Goal: Information Seeking & Learning: Learn about a topic

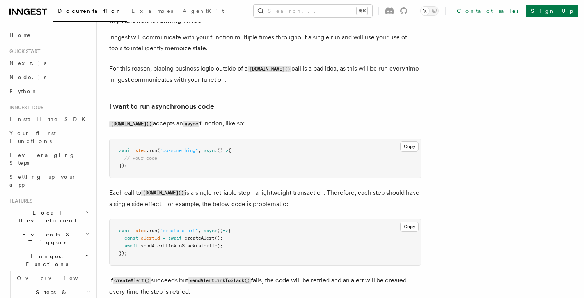
scroll to position [1657, 0]
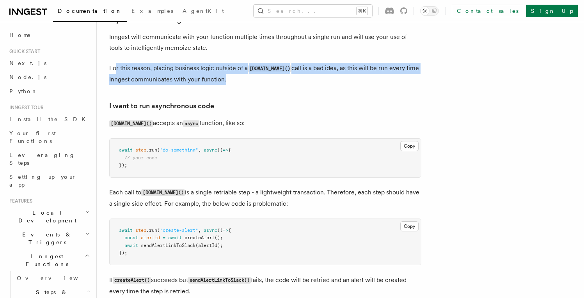
drag, startPoint x: 218, startPoint y: 83, endPoint x: 115, endPoint y: 75, distance: 103.7
click at [115, 75] on p "For this reason, placing business logic outside of a step.run() call is a bad i…" at bounding box center [265, 74] width 312 height 22
click at [221, 85] on p "For this reason, placing business logic outside of a step.run() call is a bad i…" at bounding box center [265, 74] width 312 height 22
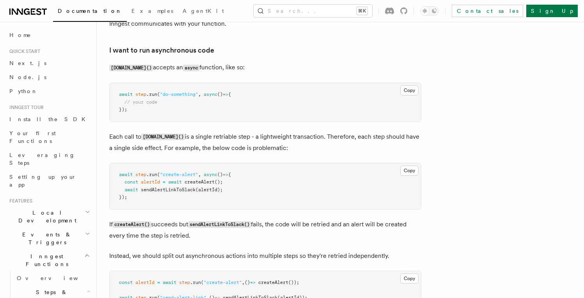
scroll to position [1716, 0]
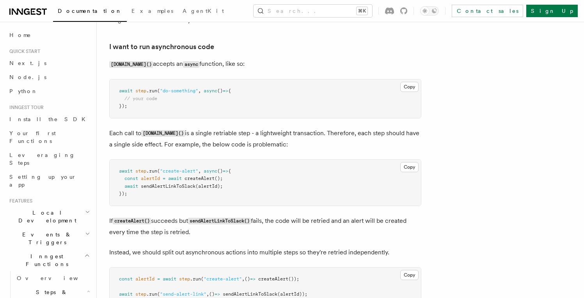
click at [280, 138] on p "Each call to step.run() is a single retriable step - a lightweight transaction.…" at bounding box center [265, 139] width 312 height 22
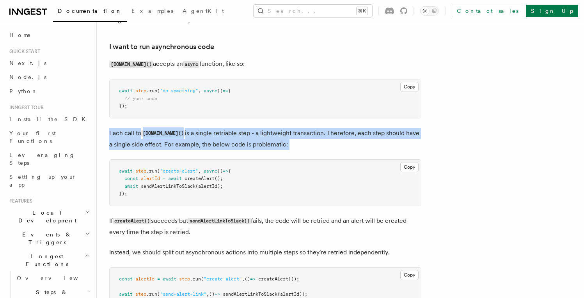
click at [280, 138] on p "Each call to step.run() is a single retriable step - a lightweight transaction.…" at bounding box center [265, 139] width 312 height 22
click at [296, 141] on p "Each call to step.run() is a single retriable step - a lightweight transaction.…" at bounding box center [265, 139] width 312 height 22
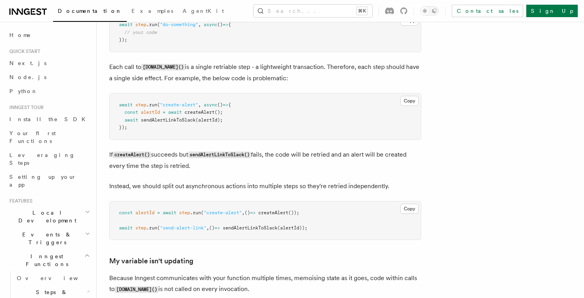
scroll to position [1783, 0]
click at [305, 158] on p "If createAlert() succeeds but sendAlertLinkToSlack() fails, the code will be re…" at bounding box center [265, 160] width 312 height 22
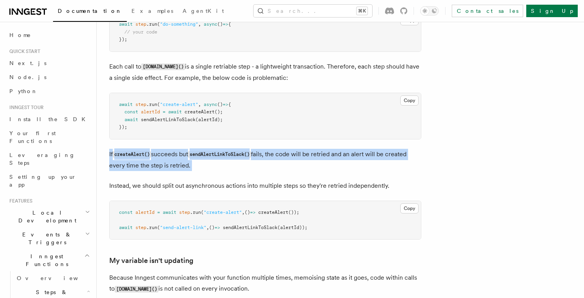
click at [305, 158] on p "If createAlert() succeeds but sendAlertLinkToSlack() fails, the code will be re…" at bounding box center [265, 160] width 312 height 22
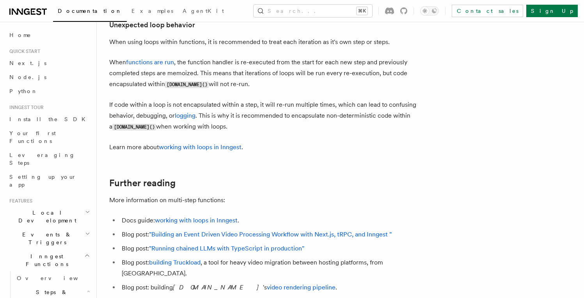
scroll to position [2508, 0]
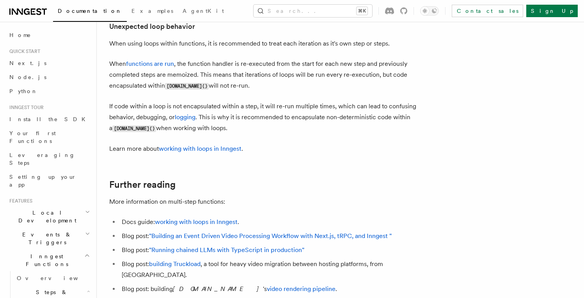
drag, startPoint x: 295, startPoint y: 71, endPoint x: 296, endPoint y: 88, distance: 17.2
click at [296, 88] on p "When functions are run , the function handler is re-executed from the start for…" at bounding box center [265, 75] width 312 height 33
drag, startPoint x: 250, startPoint y: 94, endPoint x: 215, endPoint y: 84, distance: 36.1
click at [215, 84] on p "When functions are run , the function handler is re-executed from the start for…" at bounding box center [265, 75] width 312 height 33
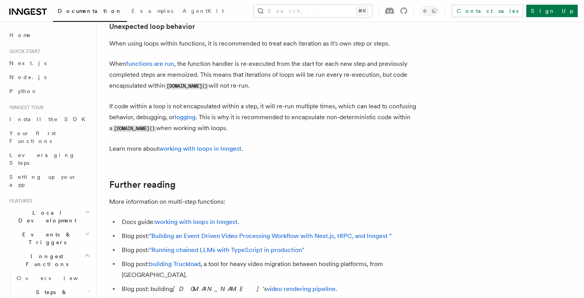
click at [237, 90] on p "When functions are run , the function handler is re-executed from the start for…" at bounding box center [265, 75] width 312 height 33
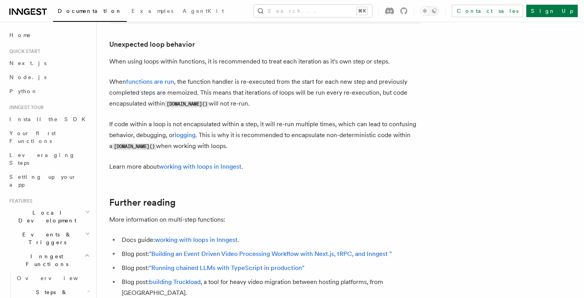
scroll to position [2484, 0]
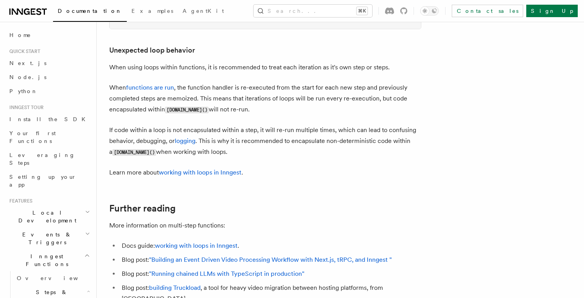
click at [343, 92] on p "When functions are run , the function handler is re-executed from the start for…" at bounding box center [265, 98] width 312 height 33
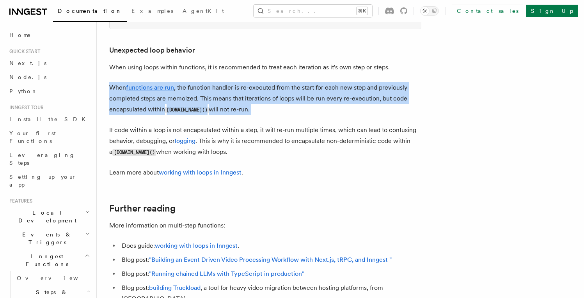
click at [344, 100] on p "When functions are run , the function handler is re-executed from the start for…" at bounding box center [265, 98] width 312 height 33
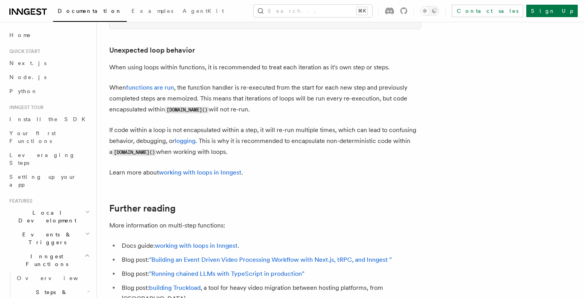
click at [344, 100] on p "When functions are run , the function handler is re-executed from the start for…" at bounding box center [265, 98] width 312 height 33
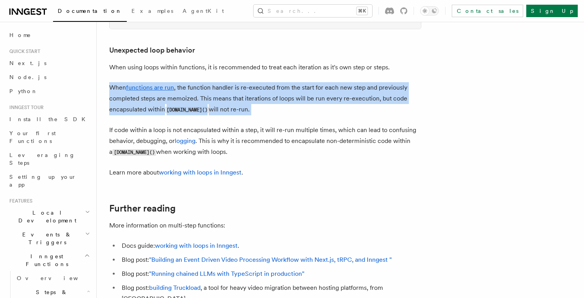
click at [353, 99] on p "When functions are run , the function handler is re-executed from the start for…" at bounding box center [265, 98] width 312 height 33
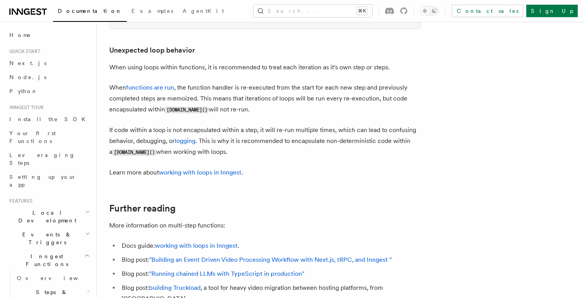
click at [353, 99] on p "When functions are run , the function handler is re-executed from the start for…" at bounding box center [265, 98] width 312 height 33
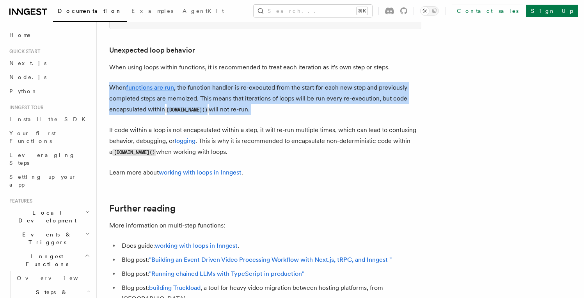
click at [358, 99] on p "When functions are run , the function handler is re-executed from the start for…" at bounding box center [265, 98] width 312 height 33
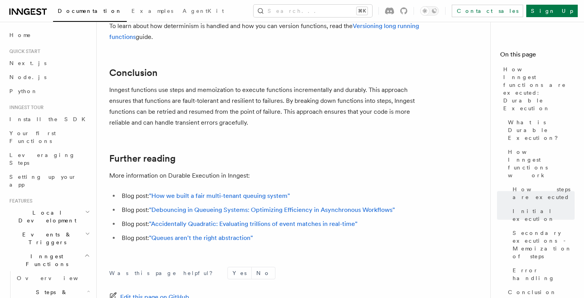
scroll to position [1484, 0]
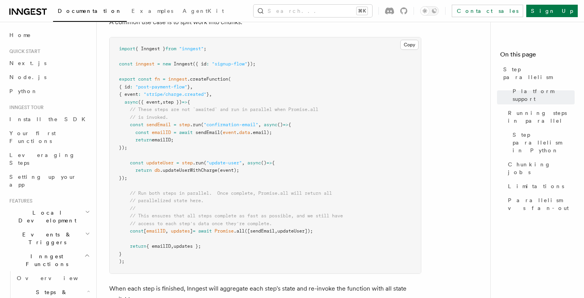
scroll to position [252, 0]
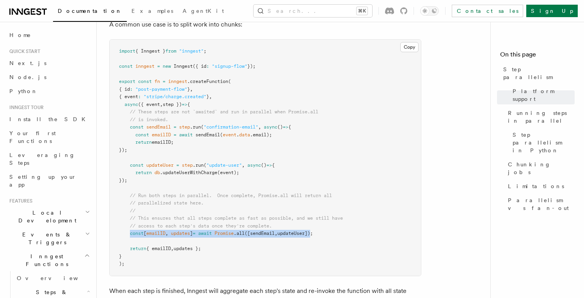
drag, startPoint x: 131, startPoint y: 223, endPoint x: 320, endPoint y: 223, distance: 188.8
click at [313, 231] on span "const [ emailID , updates ] = await Promise .all ([sendEmail , updateUser]);" at bounding box center [216, 233] width 194 height 5
click at [334, 222] on pre "import { Inngest } from "inngest" ; const inngest = new Inngest ({ id : "signup…" at bounding box center [265, 158] width 311 height 236
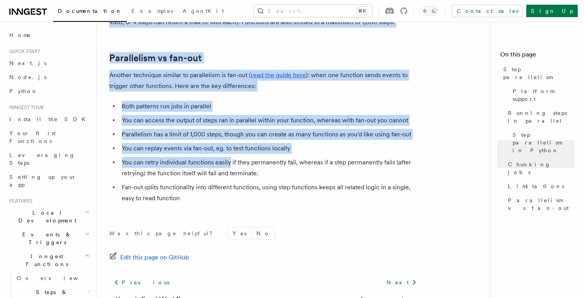
scroll to position [1417, 0]
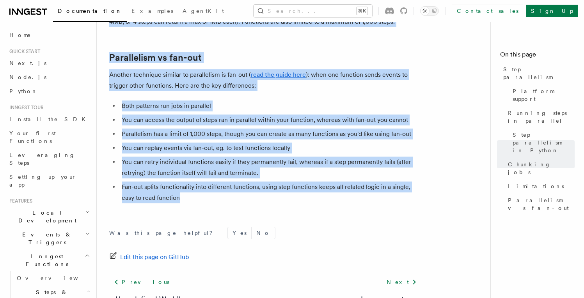
drag, startPoint x: 108, startPoint y: 60, endPoint x: 219, endPoint y: 187, distance: 168.4
copy article "Step parallelism If you’re using a serverless platform to host, code will run i…"
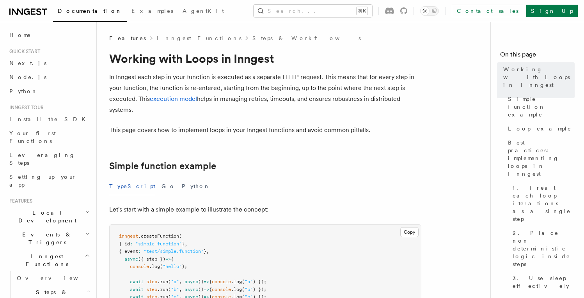
click at [392, 108] on p "In Inngest each step in your function is executed as a separate HTTP request. T…" at bounding box center [265, 94] width 312 height 44
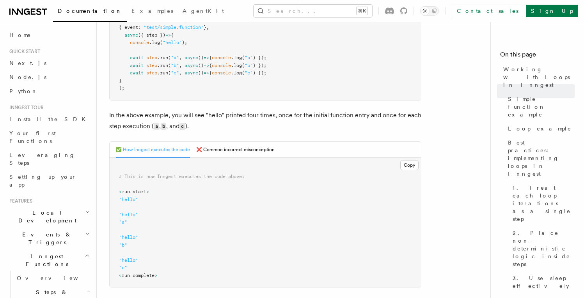
scroll to position [225, 0]
click at [226, 150] on button "❌ Common incorrect misconception" at bounding box center [235, 149] width 78 height 16
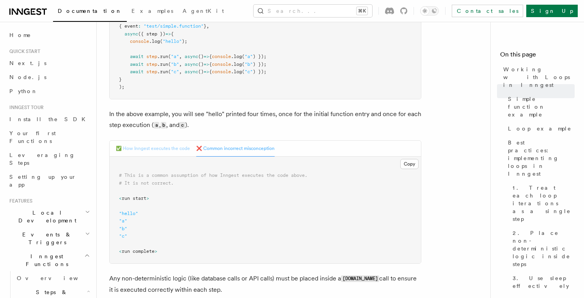
click at [175, 151] on button "✅ How Inngest executes the code" at bounding box center [153, 149] width 74 height 16
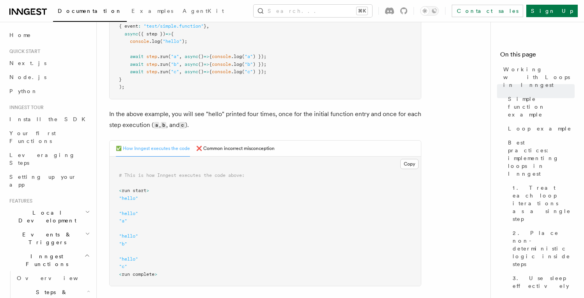
drag, startPoint x: 180, startPoint y: 35, endPoint x: 183, endPoint y: 83, distance: 47.7
click at [183, 83] on pre "inngest .createFunction ( { id : "simple-function" } , { event : "test/simple.f…" at bounding box center [265, 49] width 311 height 99
drag, startPoint x: 180, startPoint y: 35, endPoint x: 187, endPoint y: 78, distance: 43.5
click at [187, 78] on pre "inngest .createFunction ( { id : "simple-function" } , { event : "test/simple.f…" at bounding box center [265, 49] width 311 height 99
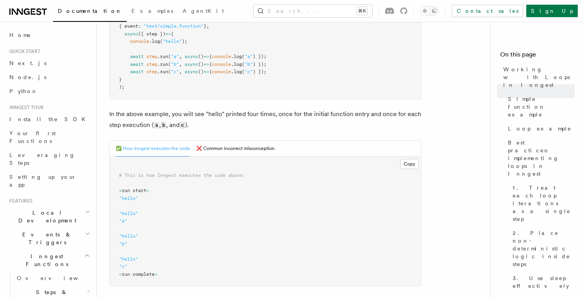
click at [187, 78] on pre "inngest .createFunction ( { id : "simple-function" } , { event : "test/simple.f…" at bounding box center [265, 49] width 311 height 99
drag, startPoint x: 182, startPoint y: 34, endPoint x: 186, endPoint y: 76, distance: 42.0
click at [186, 76] on pre "inngest .createFunction ( { id : "simple-function" } , { event : "test/simple.f…" at bounding box center [265, 49] width 311 height 99
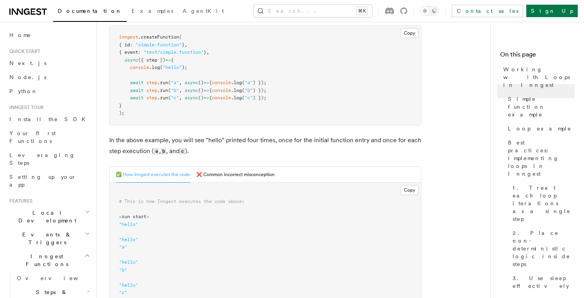
scroll to position [199, 0]
click at [219, 178] on button "❌ Common incorrect misconception" at bounding box center [235, 176] width 78 height 16
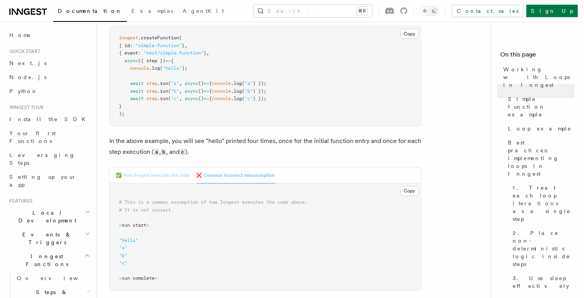
click at [182, 178] on button "✅ How Inngest executes the code" at bounding box center [153, 176] width 74 height 16
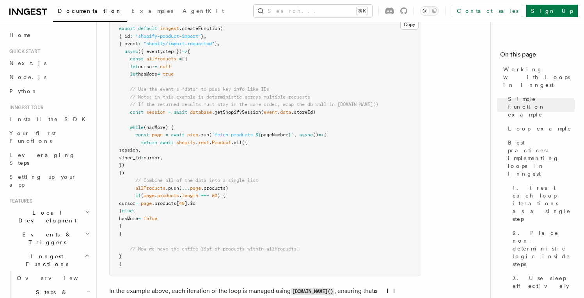
scroll to position [813, 0]
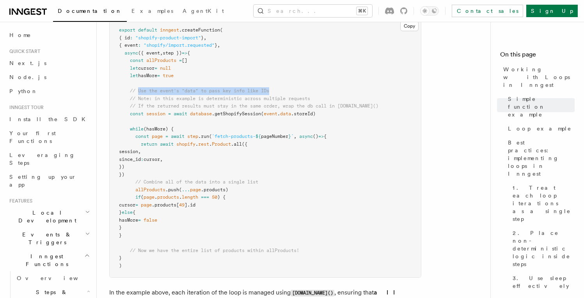
drag, startPoint x: 138, startPoint y: 93, endPoint x: 283, endPoint y: 94, distance: 144.3
click at [283, 94] on pre "export default inngest .createFunction ( { id : "shopify-product-import" } , { …" at bounding box center [265, 148] width 311 height 259
click at [285, 94] on pre "export default inngest .createFunction ( { id : "shopify-product-import" } , { …" at bounding box center [265, 148] width 311 height 259
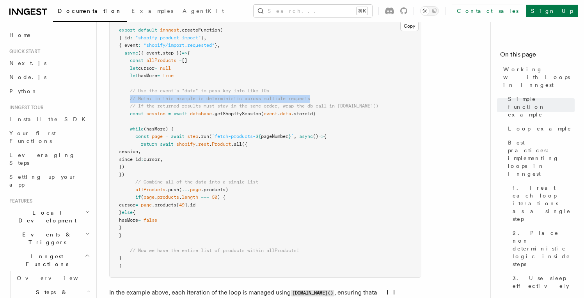
drag, startPoint x: 131, startPoint y: 101, endPoint x: 321, endPoint y: 100, distance: 189.6
click at [321, 100] on pre "export default inngest .createFunction ( { id : "shopify-product-import" } , { …" at bounding box center [265, 148] width 311 height 259
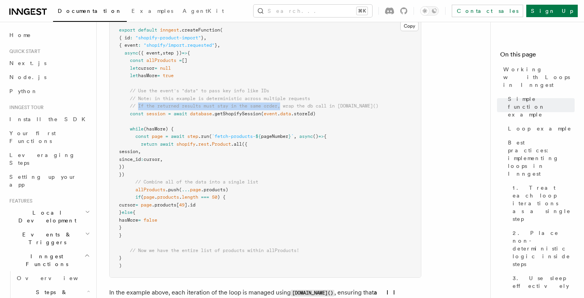
drag, startPoint x: 138, startPoint y: 108, endPoint x: 283, endPoint y: 106, distance: 145.5
click at [283, 106] on span "// If the returned results must stay in the same order, wrap the db call in ste…" at bounding box center [254, 105] width 248 height 5
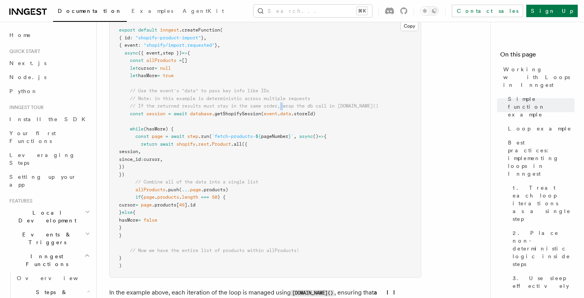
click at [283, 106] on span "// If the returned results must stay in the same order, wrap the db call in ste…" at bounding box center [254, 105] width 248 height 5
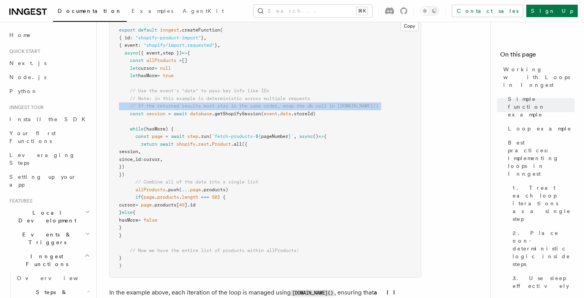
click at [283, 106] on span "// If the returned results must stay in the same order, wrap the db call in ste…" at bounding box center [254, 105] width 248 height 5
click at [287, 106] on span "// If the returned results must stay in the same order, wrap the db call in ste…" at bounding box center [254, 105] width 248 height 5
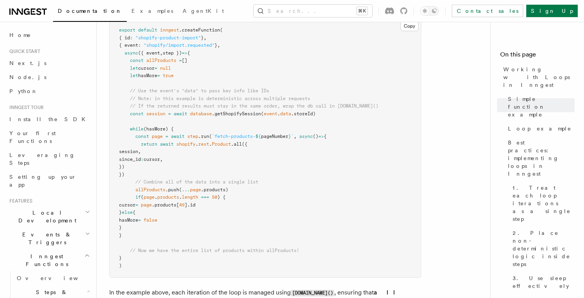
click at [287, 106] on span "// If the returned results must stay in the same order, wrap the db call in ste…" at bounding box center [254, 105] width 248 height 5
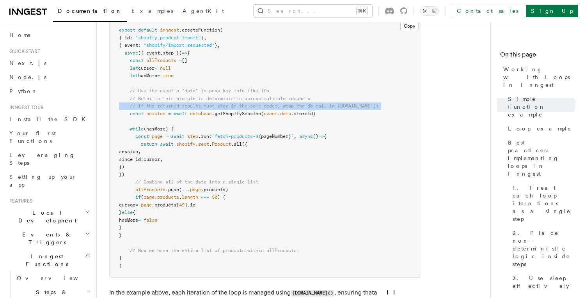
click at [287, 106] on span "// If the returned results must stay in the same order, wrap the db call in ste…" at bounding box center [254, 105] width 248 height 5
click at [297, 108] on span "// If the returned results must stay in the same order, wrap the db call in ste…" at bounding box center [254, 105] width 248 height 5
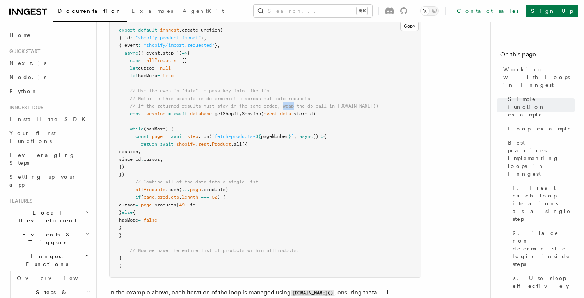
click at [297, 108] on span "// If the returned results must stay in the same order, wrap the db call in ste…" at bounding box center [254, 105] width 248 height 5
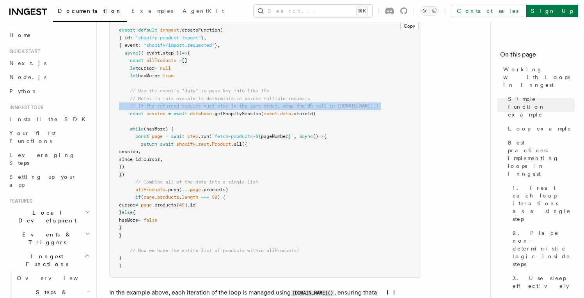
click at [297, 108] on span "// If the returned results must stay in the same order, wrap the db call in ste…" at bounding box center [254, 105] width 248 height 5
click at [300, 108] on span "// If the returned results must stay in the same order, wrap the db call in ste…" at bounding box center [254, 105] width 248 height 5
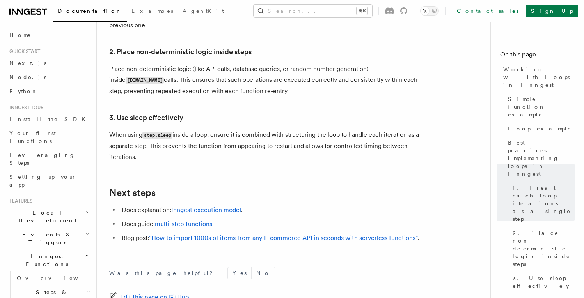
scroll to position [1337, 0]
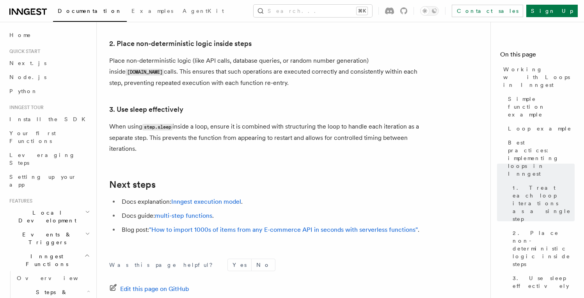
drag, startPoint x: 109, startPoint y: 41, endPoint x: 245, endPoint y: 144, distance: 171.0
copy article "In Inngest each step in your function is executed as a separate HTTP request. T…"
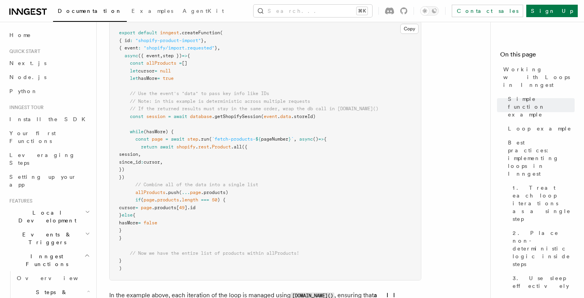
scroll to position [812, 0]
click at [522, 125] on span "Loop example" at bounding box center [540, 129] width 64 height 8
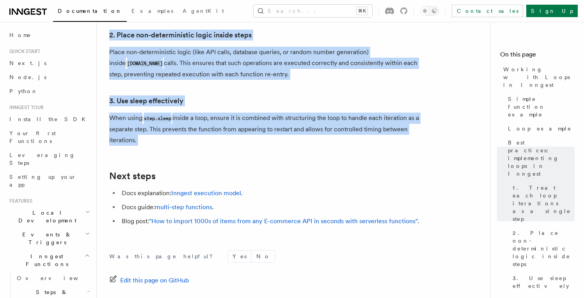
scroll to position [1346, 0]
drag, startPoint x: 110, startPoint y: 34, endPoint x: 387, endPoint y: 139, distance: 296.0
copy article "Loop example TypeScript Go Python Here's an example of an Inngest function that…"
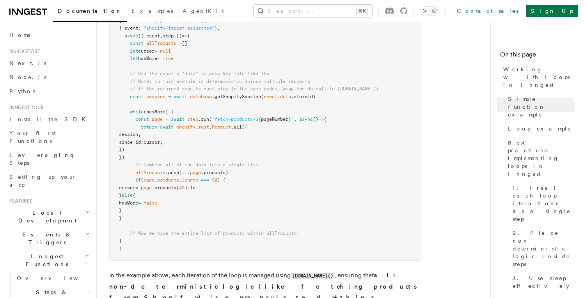
scroll to position [830, 0]
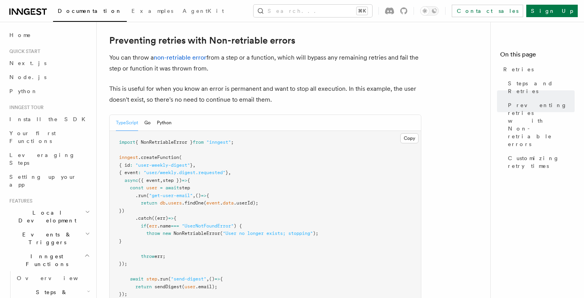
scroll to position [708, 0]
click at [193, 150] on pre "import { NonRetriableError } from "inngest" ; inngest .createFunction ( { id : …" at bounding box center [265, 226] width 311 height 191
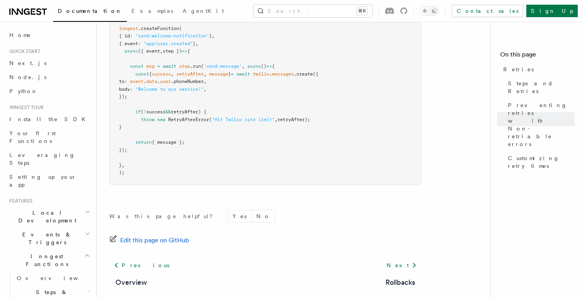
scroll to position [1183, 0]
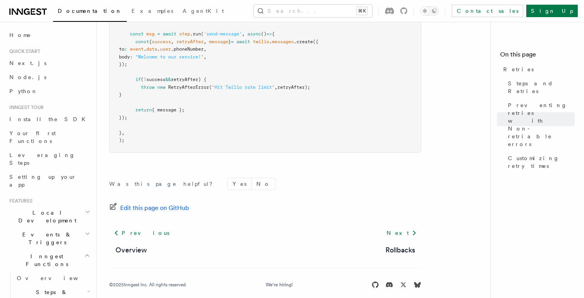
click at [321, 213] on footer "Was this page helpful? Yes No Edit this page on GitHub Previous Overview Next R…" at bounding box center [265, 233] width 312 height 111
click at [523, 101] on span "Preventing retries with Non-retriable errors" at bounding box center [541, 124] width 67 height 47
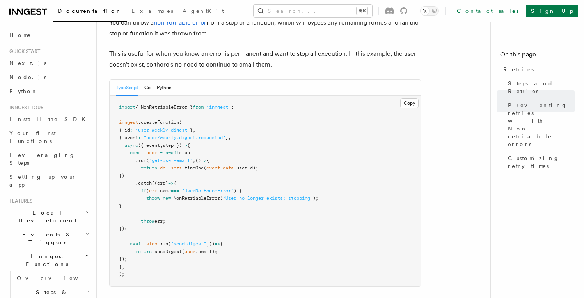
scroll to position [745, 0]
click at [201, 195] on span "NonRetriableError" at bounding box center [197, 197] width 46 height 5
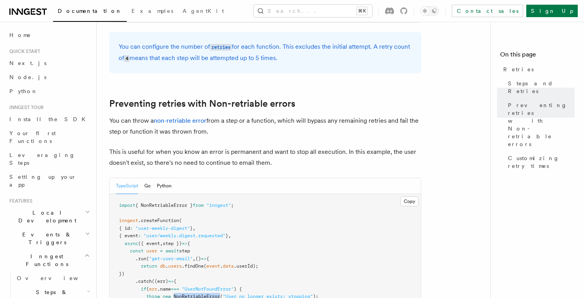
scroll to position [637, 0]
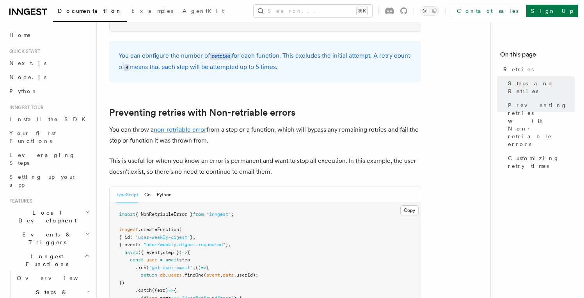
click at [183, 126] on link "non-retriable error" at bounding box center [180, 129] width 53 height 7
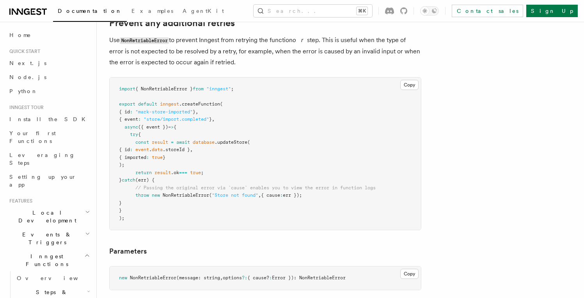
scroll to position [401, 0]
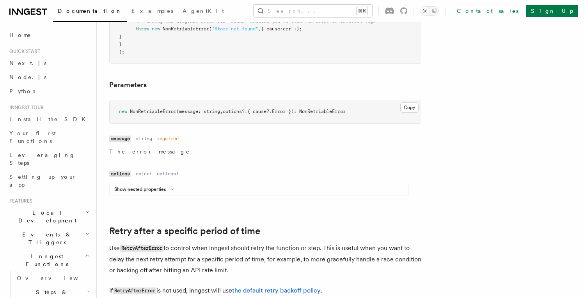
scroll to position [576, 0]
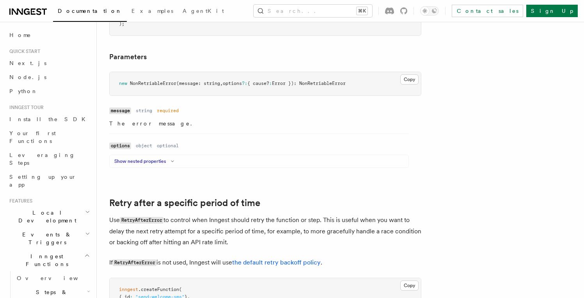
click at [172, 161] on icon at bounding box center [172, 161] width 9 height 5
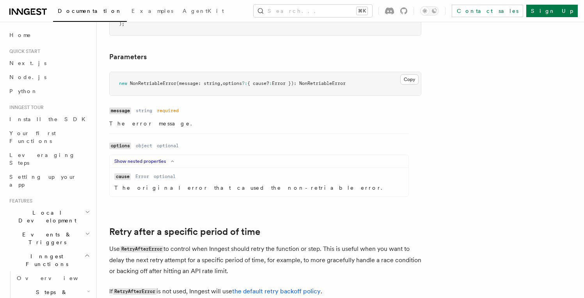
click at [141, 176] on dd "Error" at bounding box center [142, 177] width 14 height 6
click at [145, 178] on dd "Error" at bounding box center [142, 177] width 14 height 6
click at [160, 178] on dd "optional" at bounding box center [165, 177] width 22 height 6
click at [133, 179] on dl "Name cause Type Error Required optional Description The original error that cau…" at bounding box center [258, 182] width 289 height 19
click at [139, 179] on dd "Error" at bounding box center [142, 177] width 14 height 6
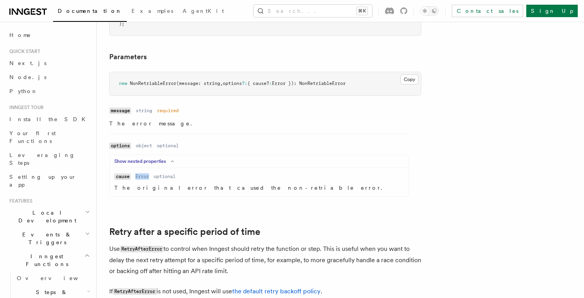
click at [139, 179] on dd "Error" at bounding box center [142, 177] width 14 height 6
click at [130, 179] on code "cause" at bounding box center [122, 177] width 16 height 7
click at [145, 114] on dd "string" at bounding box center [144, 111] width 16 height 6
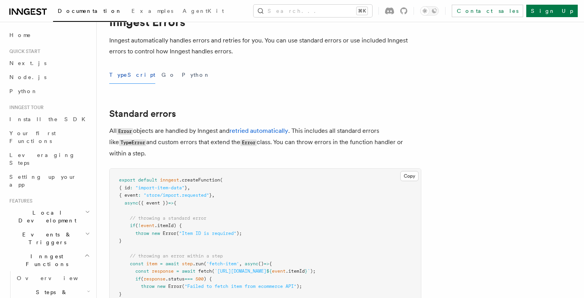
scroll to position [0, 0]
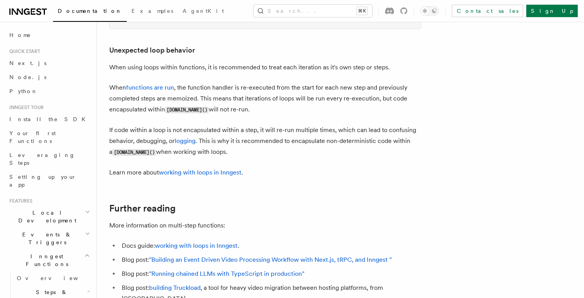
click at [322, 111] on p "When functions are run , the function handler is re-executed from the start for…" at bounding box center [265, 98] width 312 height 33
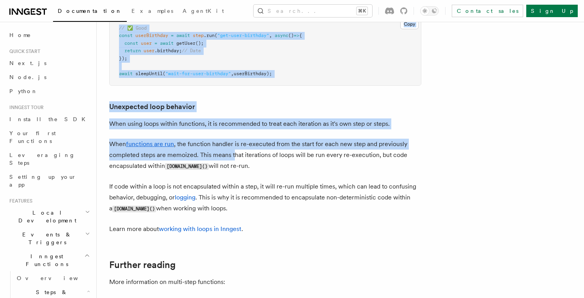
scroll to position [2429, 0]
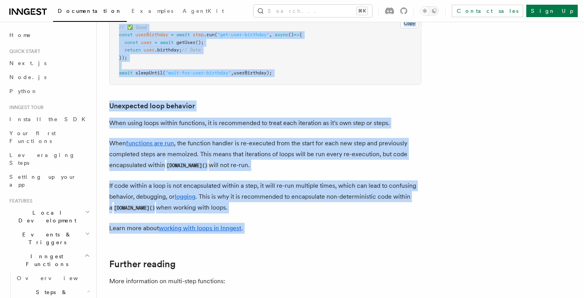
drag, startPoint x: 113, startPoint y: 78, endPoint x: 286, endPoint y: 241, distance: 237.6
copy article "Benefits of multi-step functions Creating functions that utilize multiple steps…"
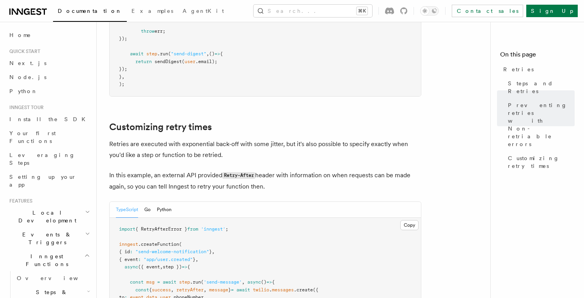
scroll to position [940, 0]
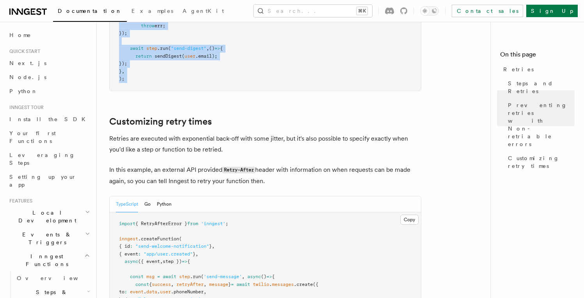
drag, startPoint x: 116, startPoint y: 90, endPoint x: 282, endPoint y: 101, distance: 166.5
copy article "Preventing retries with Non-retriable errors You can throw a non-retriable erro…"
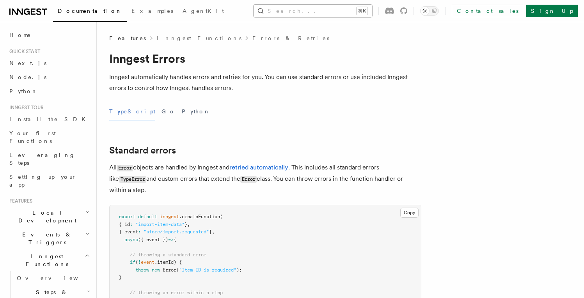
click at [335, 12] on button "Search... ⌘K" at bounding box center [313, 11] width 119 height 12
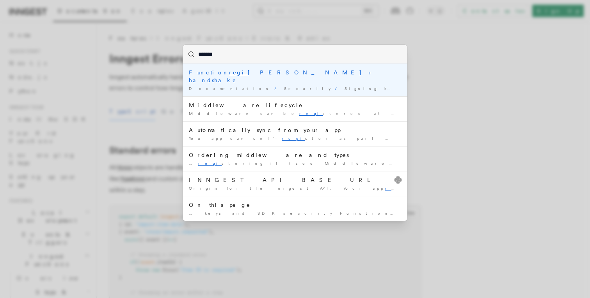
type input "********"
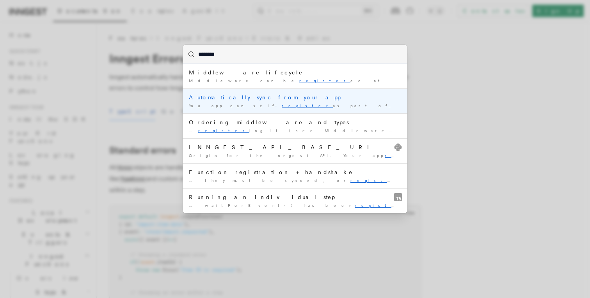
click at [301, 93] on li "Automatically sync from your app You app can self- register as part of its star…" at bounding box center [295, 101] width 225 height 25
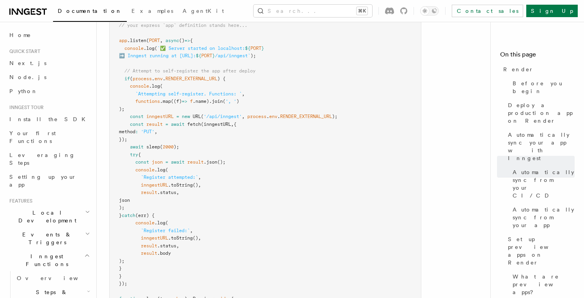
scroll to position [920, 0]
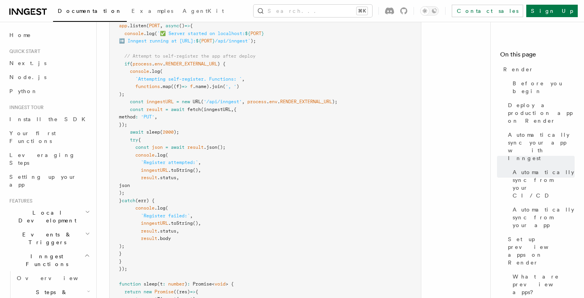
click at [441, 129] on article "Platform Deployment Cloud Providers Setup Render Render lets you easily deploy …" at bounding box center [296, 40] width 375 height 1853
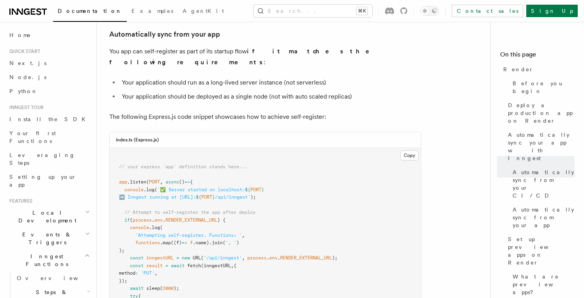
scroll to position [740, 0]
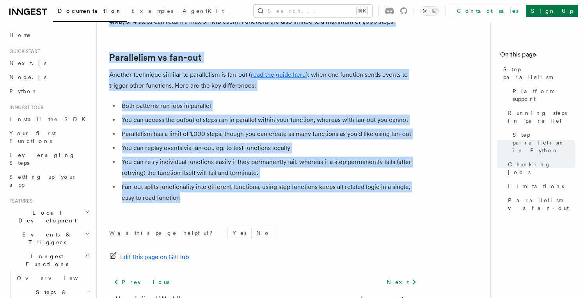
click at [401, 75] on p "Another technique similar to parallelism is fan-out ( read the guide here ): wh…" at bounding box center [265, 80] width 312 height 22
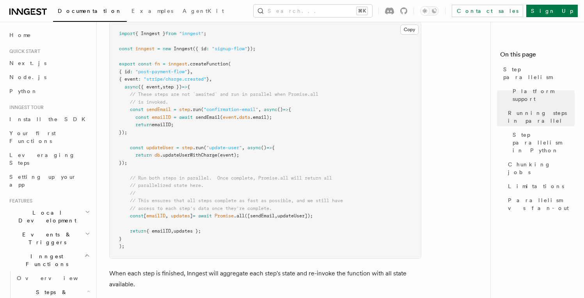
scroll to position [269, 0]
click at [420, 179] on pre "import { Inngest } from "inngest" ; const inngest = new Inngest ({ id : "signup…" at bounding box center [265, 141] width 311 height 236
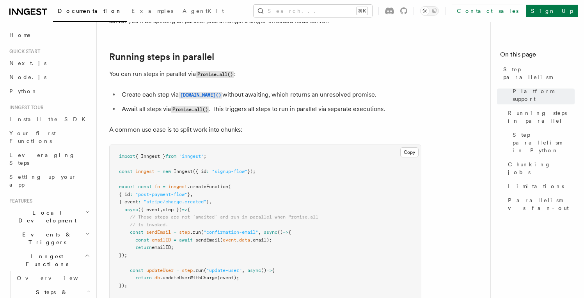
scroll to position [140, 0]
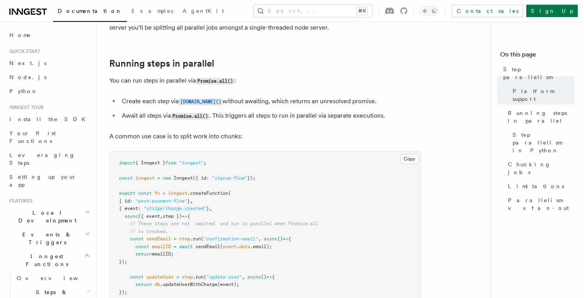
click at [325, 96] on li "Create each step via step.run() without awaiting, which returns an unresolved p…" at bounding box center [270, 101] width 302 height 11
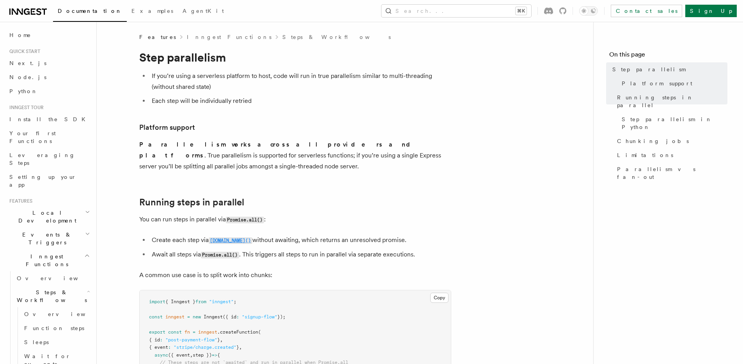
scroll to position [2, 0]
drag, startPoint x: 152, startPoint y: 227, endPoint x: 291, endPoint y: 227, distance: 139.3
click at [291, 234] on li "Create each step via step.run() without awaiting, which returns an unresolved p…" at bounding box center [300, 239] width 302 height 11
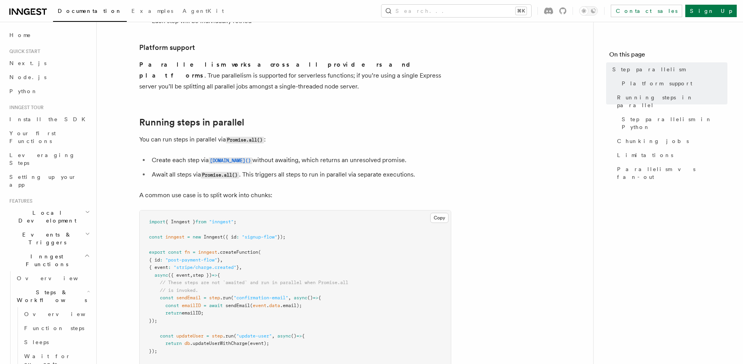
scroll to position [83, 0]
click at [274, 153] on li "Create each step via step.run() without awaiting, which returns an unresolved p…" at bounding box center [300, 158] width 302 height 11
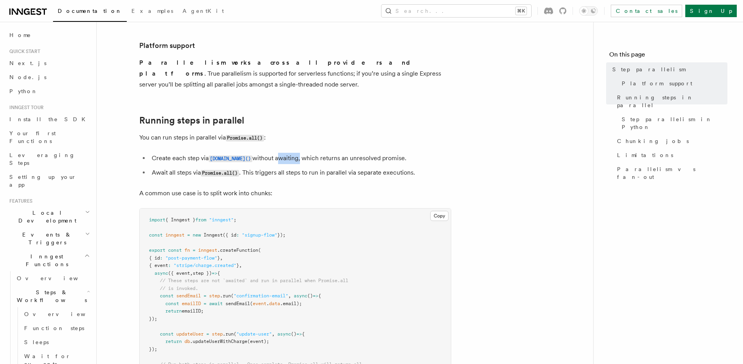
click at [274, 153] on li "Create each step via step.run() without awaiting, which returns an unresolved p…" at bounding box center [300, 158] width 302 height 11
click at [287, 153] on li "Create each step via step.run() without awaiting, which returns an unresolved p…" at bounding box center [300, 158] width 302 height 11
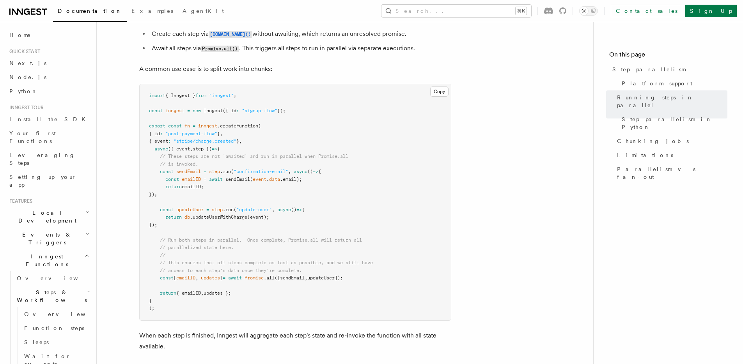
scroll to position [206, 0]
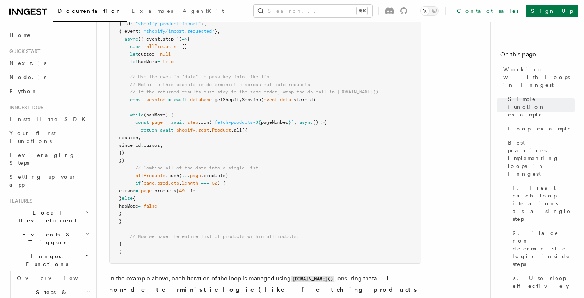
scroll to position [827, 0]
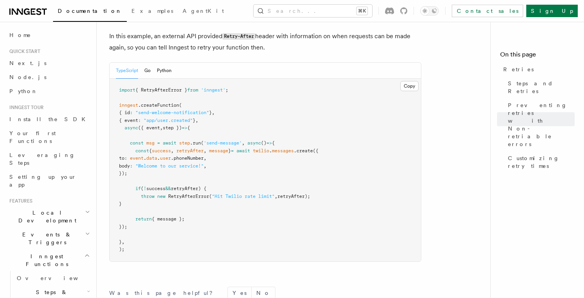
scroll to position [1183, 0]
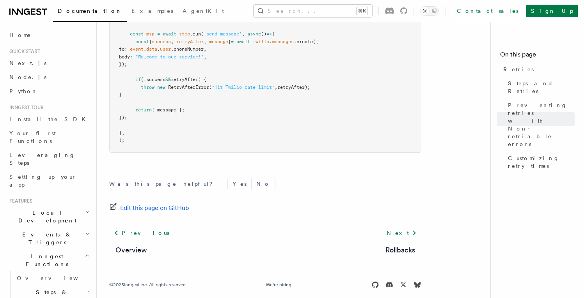
click at [413, 162] on div "Was this page helpful? Yes No Edit this page on GitHub Previous Overview Next R…" at bounding box center [265, 234] width 312 height 145
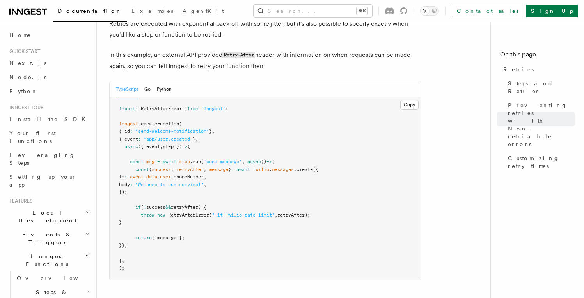
scroll to position [675, 0]
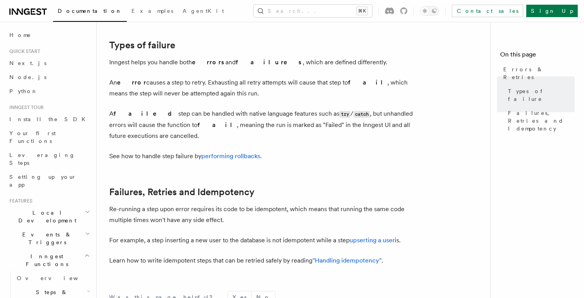
scroll to position [266, 0]
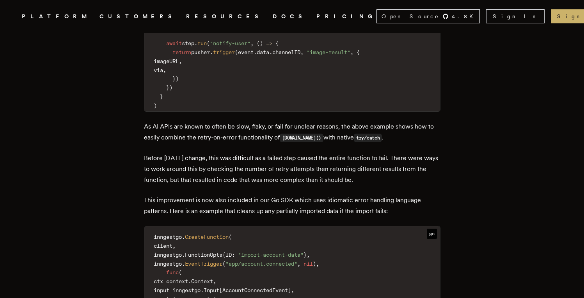
scroll to position [859, 0]
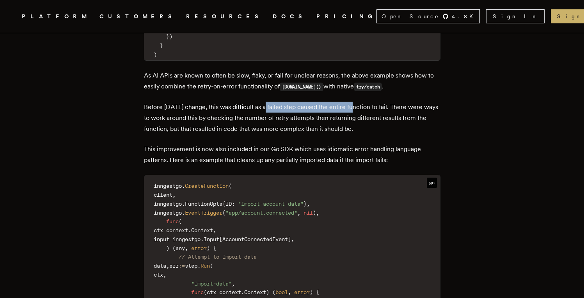
drag, startPoint x: 265, startPoint y: 106, endPoint x: 352, endPoint y: 107, distance: 87.0
click at [352, 107] on p "Before [DATE] change, this was difficult as a failed step caused the entire fun…" at bounding box center [292, 118] width 296 height 33
click at [353, 107] on p "Before [DATE] change, this was difficult as a failed step caused the entire fun…" at bounding box center [292, 118] width 296 height 33
drag, startPoint x: 386, startPoint y: 108, endPoint x: 288, endPoint y: 107, distance: 97.5
click at [288, 107] on p "Before [DATE] change, this was difficult as a failed step caused the entire fun…" at bounding box center [292, 118] width 296 height 33
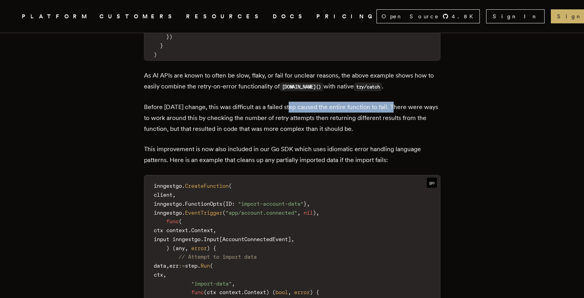
click at [288, 107] on p "Before [DATE] change, this was difficult as a failed step caused the entire fun…" at bounding box center [292, 118] width 296 height 33
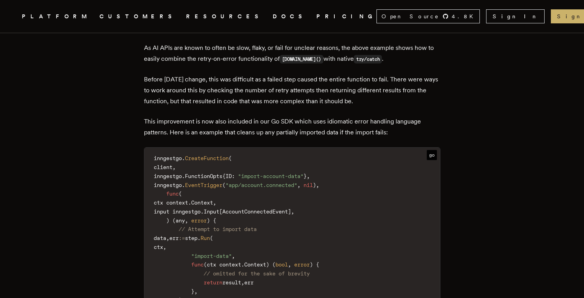
scroll to position [886, 0]
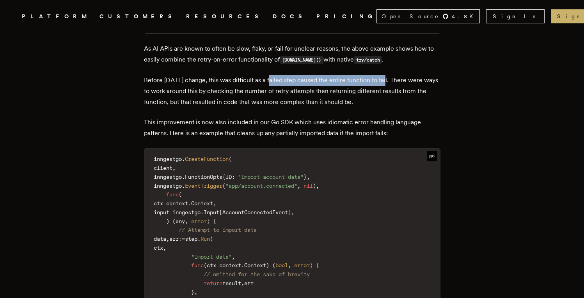
drag, startPoint x: 270, startPoint y: 81, endPoint x: 385, endPoint y: 75, distance: 114.8
click at [385, 75] on p "Before [DATE] change, this was difficult as a failed step caused the entire fun…" at bounding box center [292, 91] width 296 height 33
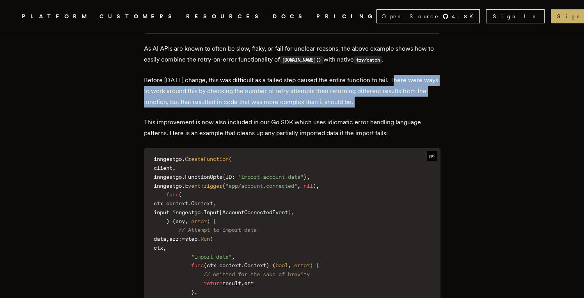
drag, startPoint x: 392, startPoint y: 79, endPoint x: 383, endPoint y: 108, distance: 31.0
click at [383, 108] on div "We built Inngest to help you build reliable products. Every Inngest function ha…" at bounding box center [292, 167] width 296 height 1451
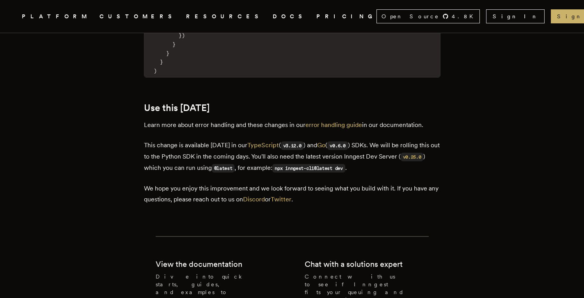
scroll to position [1594, 0]
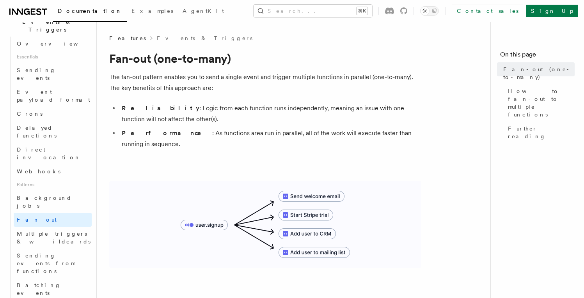
scroll to position [213, 0]
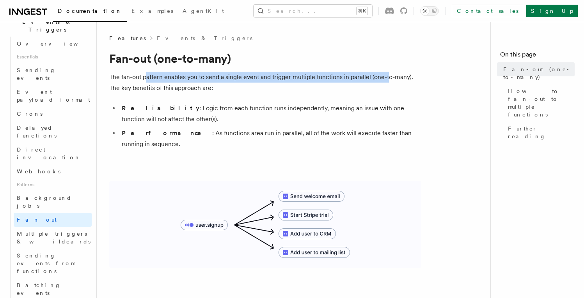
drag, startPoint x: 146, startPoint y: 77, endPoint x: 387, endPoint y: 76, distance: 241.1
click at [387, 76] on p "The fan-out pattern enables you to send a single event and trigger multiple fun…" at bounding box center [265, 83] width 312 height 22
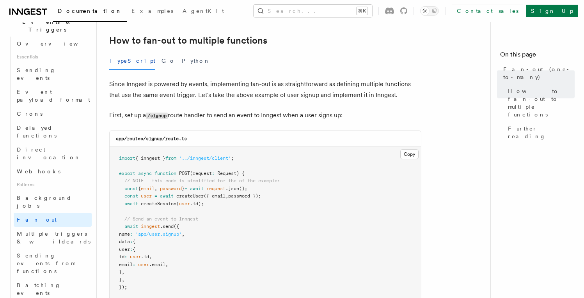
scroll to position [397, 0]
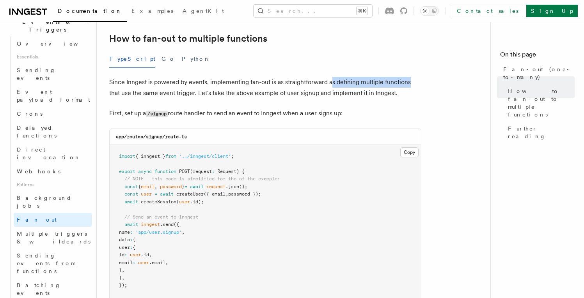
drag, startPoint x: 332, startPoint y: 73, endPoint x: 410, endPoint y: 73, distance: 77.6
click at [410, 77] on p "Since Inngest is powered by events, implementing fan-out is as straightforward …" at bounding box center [265, 88] width 312 height 22
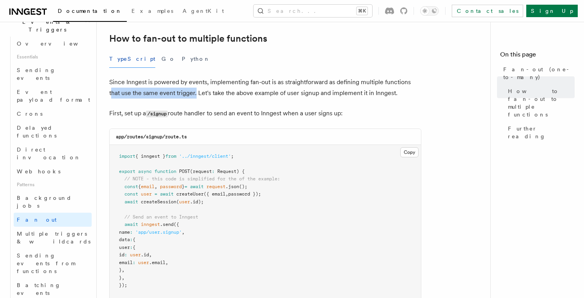
drag, startPoint x: 197, startPoint y: 84, endPoint x: 112, endPoint y: 86, distance: 85.1
click at [112, 86] on p "Since Inngest is powered by events, implementing fan-out is as straightforward …" at bounding box center [265, 88] width 312 height 22
click at [214, 84] on p "Since Inngest is powered by events, implementing fan-out is as straightforward …" at bounding box center [265, 88] width 312 height 22
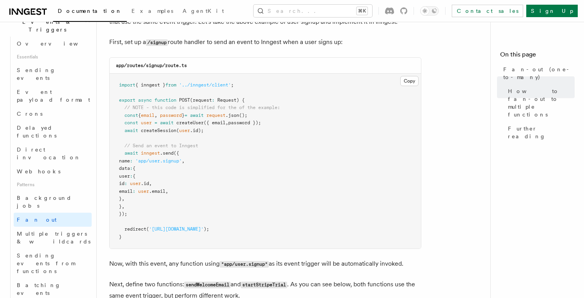
scroll to position [470, 0]
click at [203, 202] on pre "import { inngest } from '../inngest/client' ; export async function POST (reque…" at bounding box center [265, 161] width 311 height 176
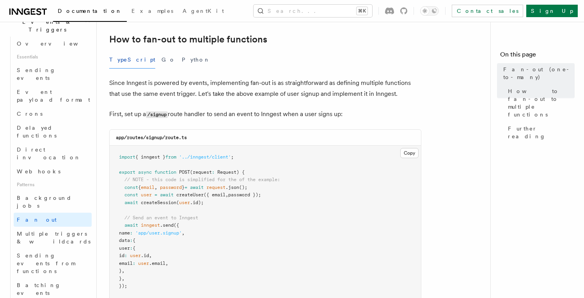
scroll to position [477, 0]
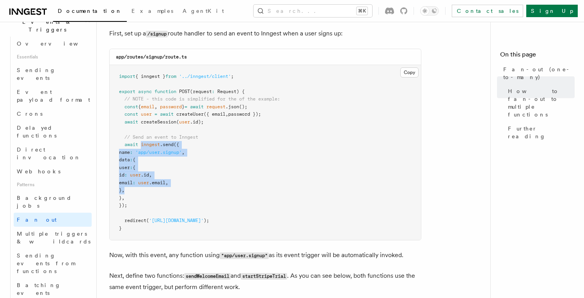
drag, startPoint x: 142, startPoint y: 135, endPoint x: 191, endPoint y: 182, distance: 67.6
click at [191, 182] on pre "import { inngest } from '../inngest/client' ; export async function POST (reque…" at bounding box center [265, 153] width 311 height 176
click at [193, 185] on pre "import { inngest } from '../inngest/client' ; export async function POST (reque…" at bounding box center [265, 153] width 311 height 176
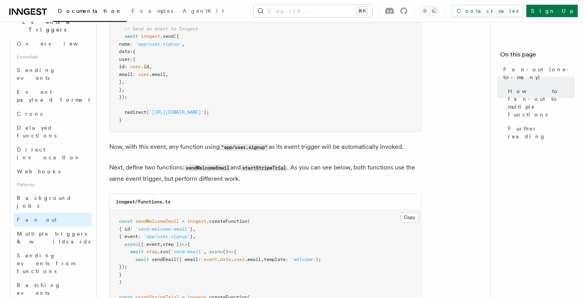
scroll to position [616, 0]
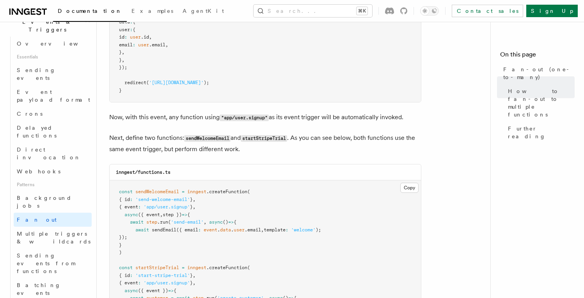
click at [443, 124] on article "Features Events & Triggers Fan-out (one-to-many) The fan-out pattern enables yo…" at bounding box center [296, 108] width 375 height 1379
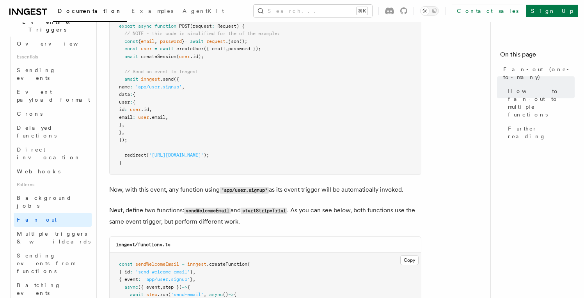
scroll to position [519, 0]
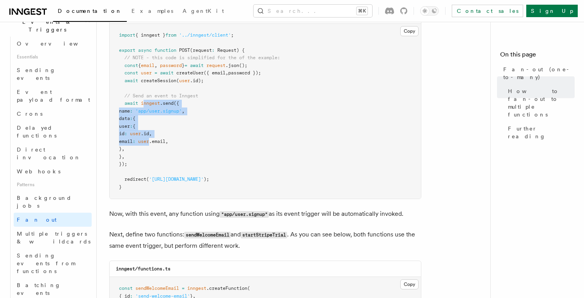
drag, startPoint x: 144, startPoint y: 94, endPoint x: 177, endPoint y: 137, distance: 54.7
click at [174, 133] on code "import { inngest } from '../inngest/client' ; export async function POST (reque…" at bounding box center [199, 111] width 161 height 158
click at [179, 139] on pre "import { inngest } from '../inngest/client' ; export async function POST (reque…" at bounding box center [265, 112] width 311 height 176
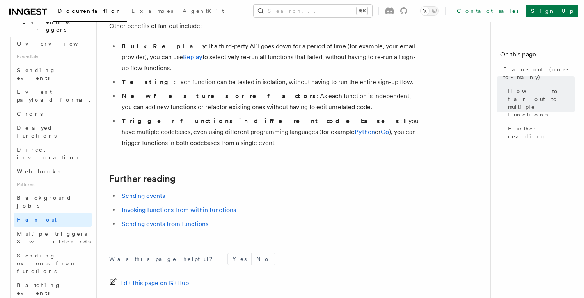
scroll to position [1030, 0]
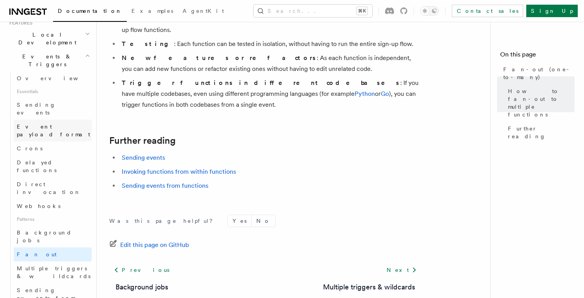
scroll to position [177, 0]
click at [63, 143] on link "Crons" at bounding box center [53, 150] width 78 height 14
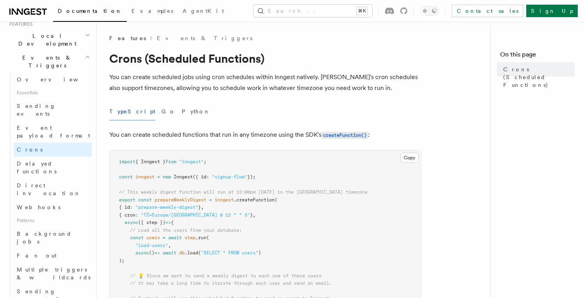
click at [326, 88] on p "You can create scheduled jobs using cron schedules within Inngest natively. Inn…" at bounding box center [265, 83] width 312 height 22
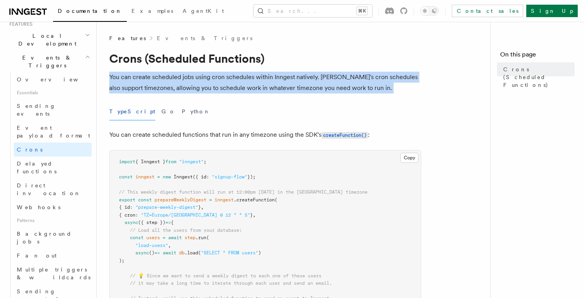
click at [326, 88] on p "You can create scheduled jobs using cron schedules within Inngest natively. Inn…" at bounding box center [265, 83] width 312 height 22
click at [345, 89] on p "You can create scheduled jobs using cron schedules within Inngest natively. Inn…" at bounding box center [265, 83] width 312 height 22
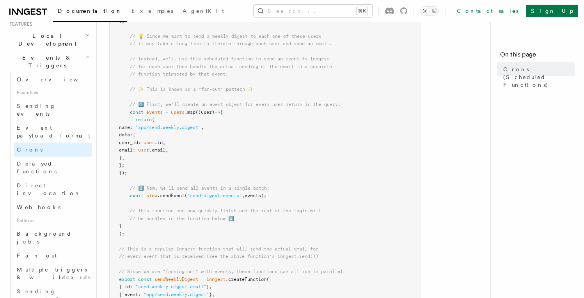
scroll to position [240, 0]
